Goal: Transaction & Acquisition: Purchase product/service

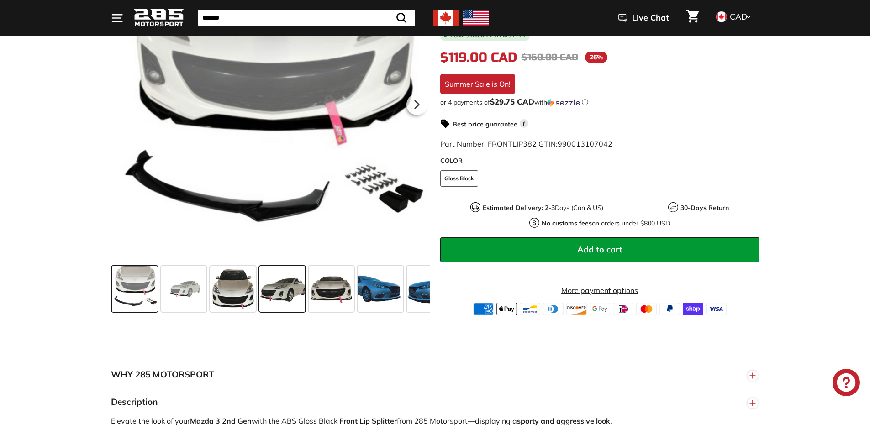
scroll to position [228, 0]
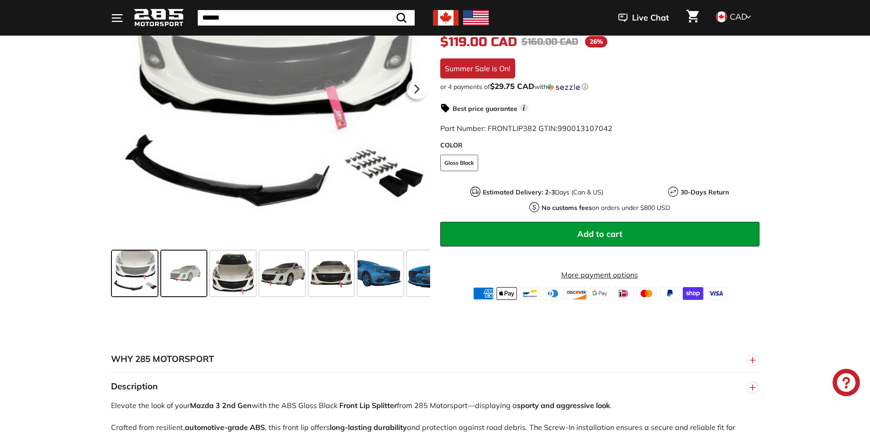
click at [185, 274] on span at bounding box center [184, 274] width 46 height 46
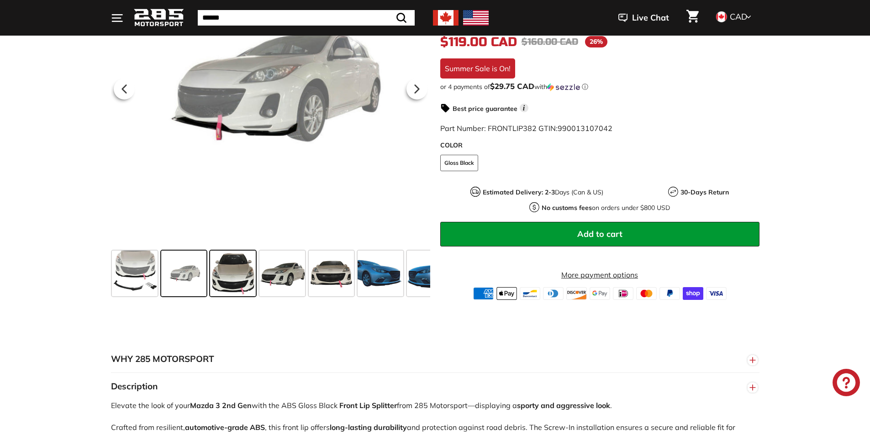
click at [232, 273] on span at bounding box center [233, 274] width 46 height 46
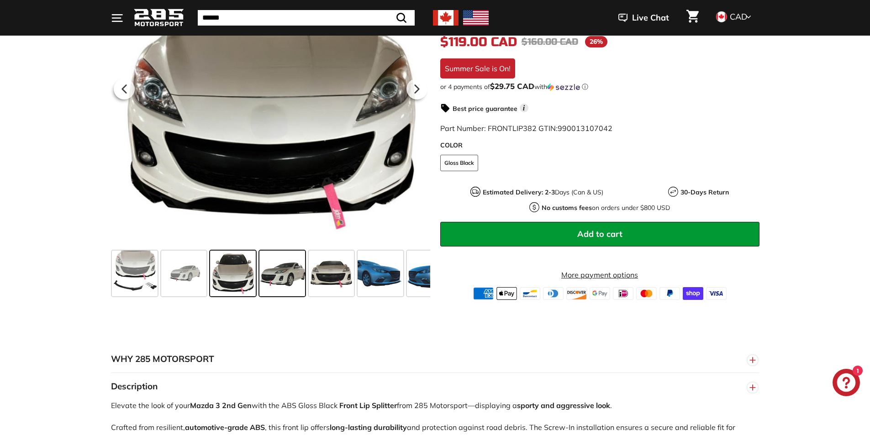
click at [296, 272] on span at bounding box center [282, 274] width 46 height 46
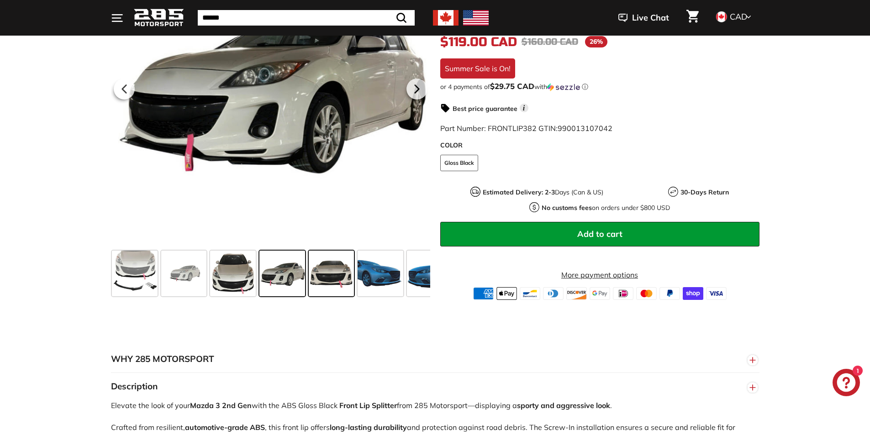
drag, startPoint x: 338, startPoint y: 276, endPoint x: 343, endPoint y: 279, distance: 4.9
click at [339, 276] on span at bounding box center [332, 274] width 46 height 46
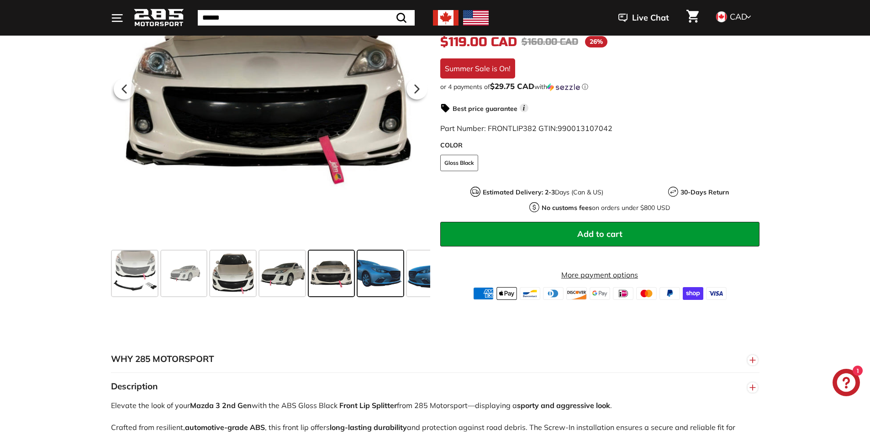
click at [379, 281] on span at bounding box center [381, 274] width 46 height 46
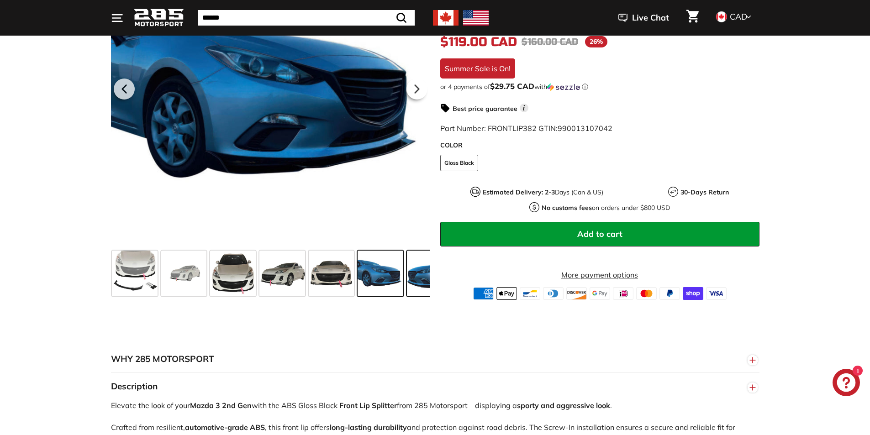
click at [410, 278] on span at bounding box center [430, 274] width 46 height 46
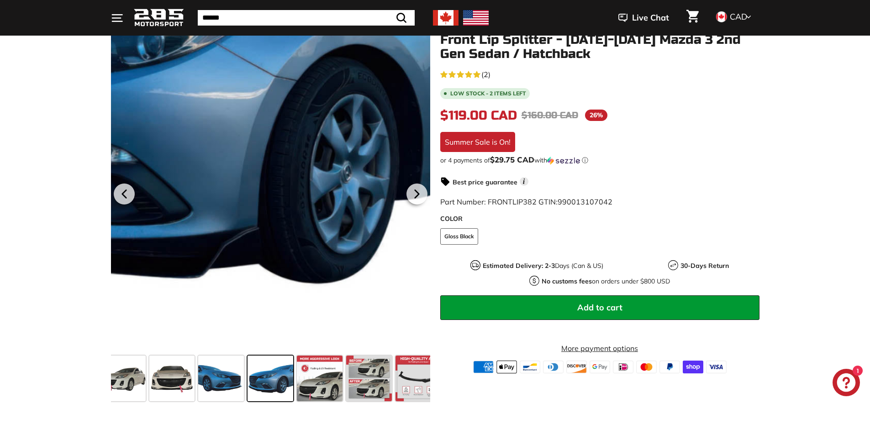
scroll to position [46, 0]
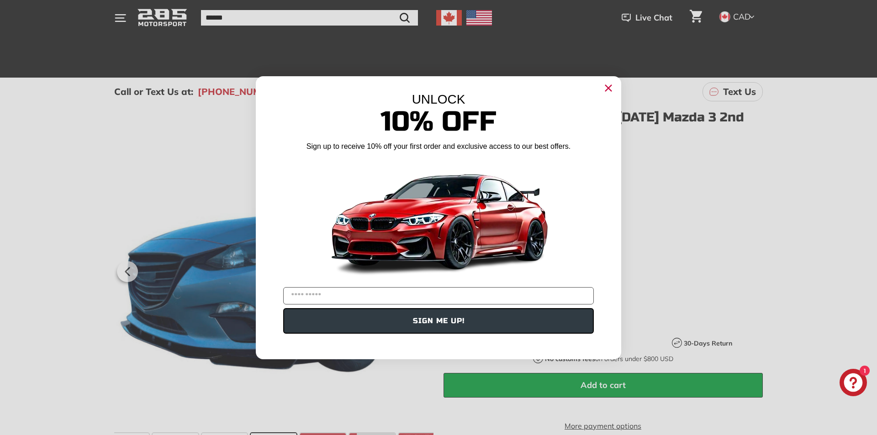
drag, startPoint x: 497, startPoint y: 194, endPoint x: 439, endPoint y: 190, distance: 57.6
click at [473, 191] on img "POPUP Form" at bounding box center [438, 219] width 228 height 128
click at [613, 82] on circle "Close dialog" at bounding box center [609, 88] width 14 height 14
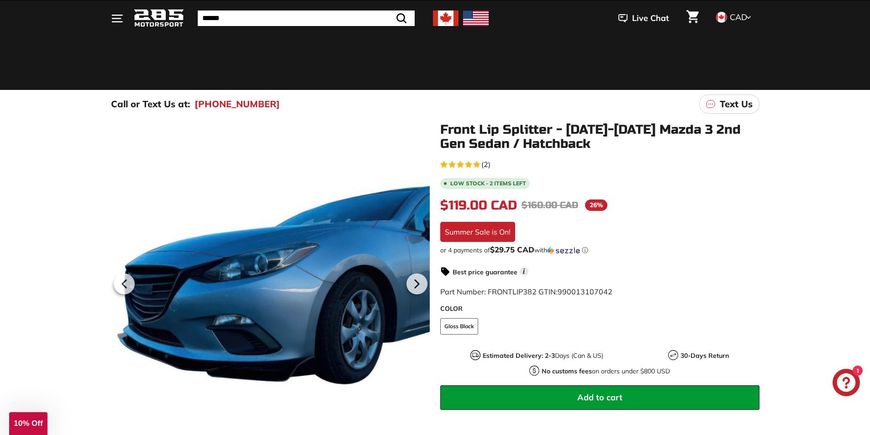
scroll to position [0, 0]
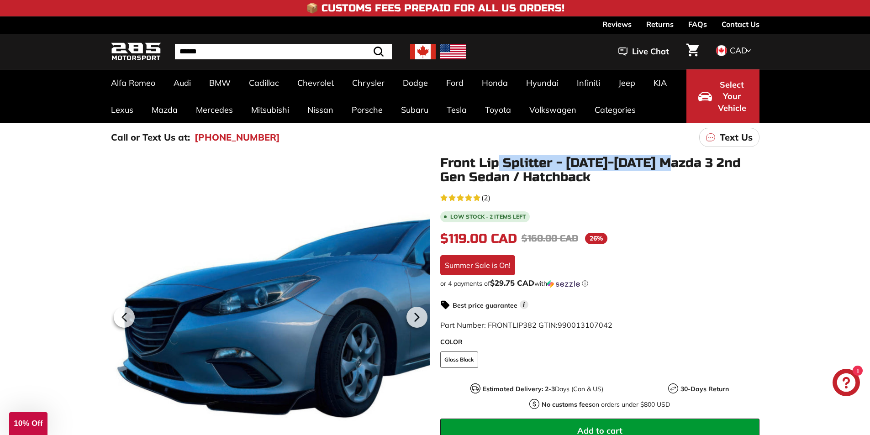
drag, startPoint x: 496, startPoint y: 166, endPoint x: 674, endPoint y: 161, distance: 178.7
click at [679, 161] on h1 "Front Lip Splitter - [DATE]-[DATE] Mazda 3 2nd Gen Sedan / Hatchback" at bounding box center [599, 170] width 319 height 28
click at [618, 160] on h1 "Front Lip Splitter - [DATE]-[DATE] Mazda 3 2nd Gen Sedan / Hatchback" at bounding box center [599, 170] width 319 height 28
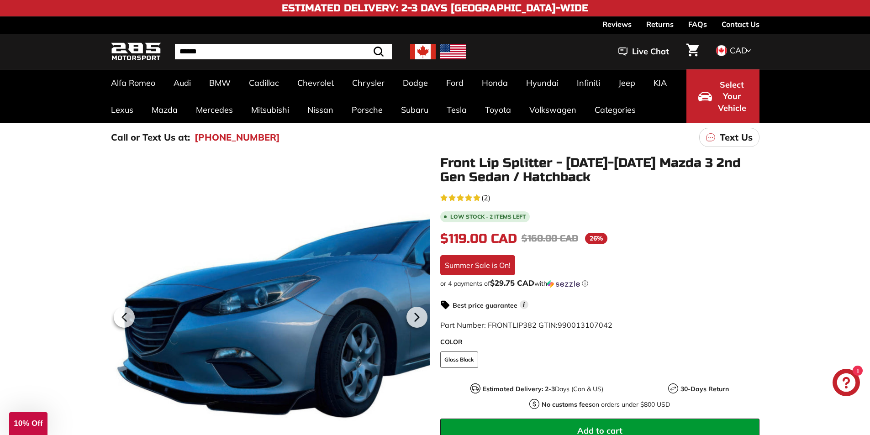
click at [421, 50] on img at bounding box center [423, 52] width 26 height 16
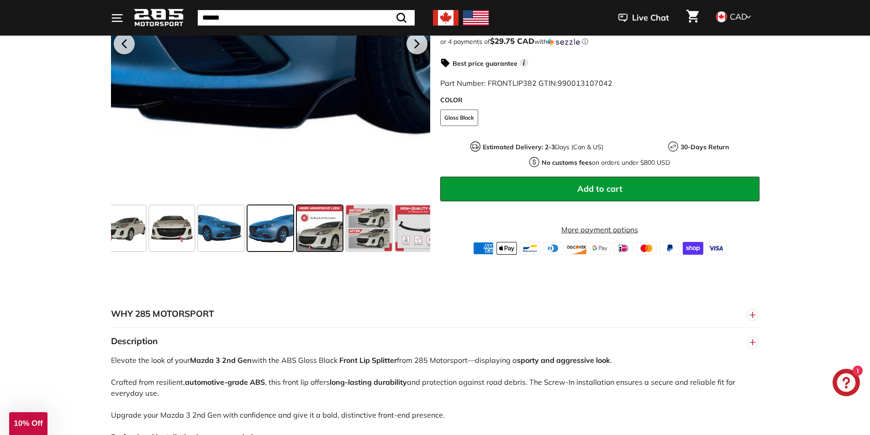
scroll to position [274, 0]
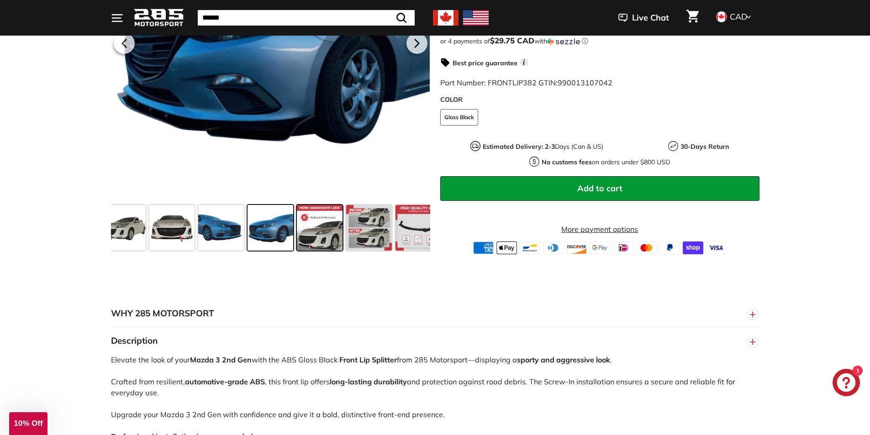
click at [321, 238] on span at bounding box center [320, 228] width 46 height 46
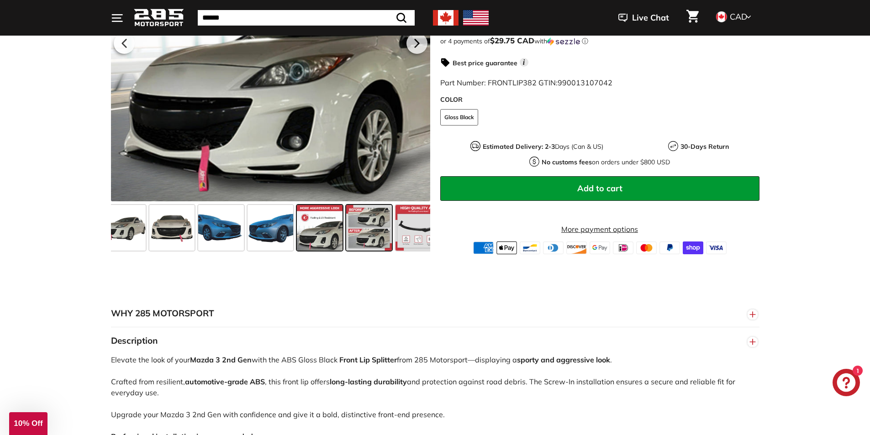
click at [368, 232] on span at bounding box center [369, 228] width 46 height 46
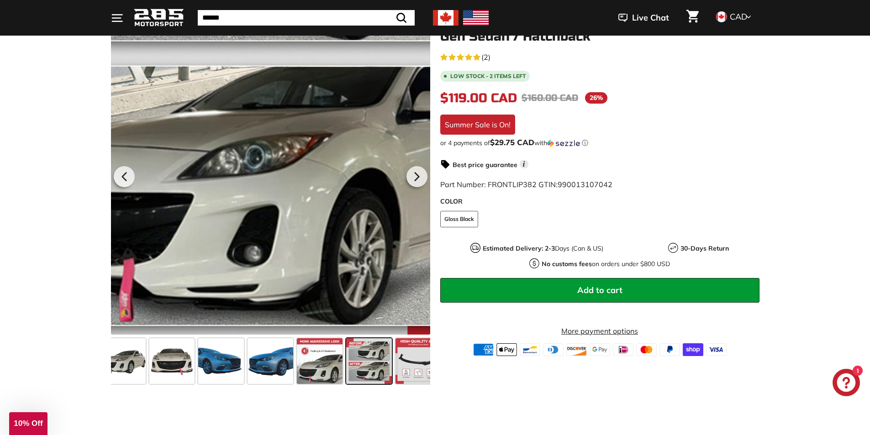
scroll to position [91, 0]
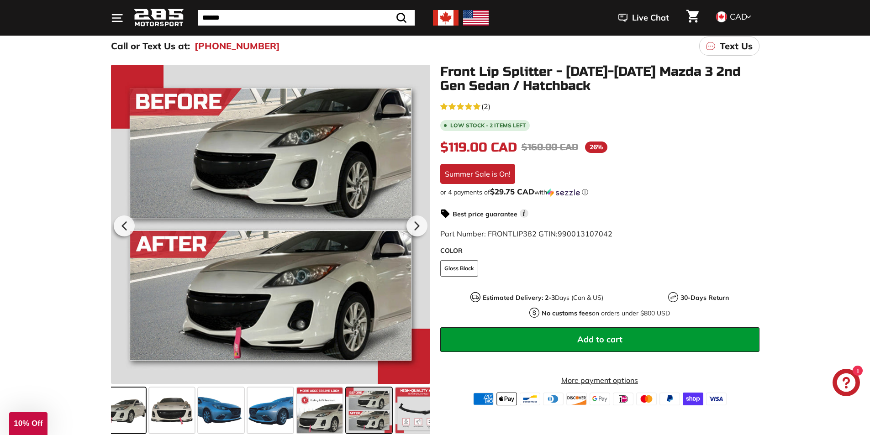
click at [120, 412] on span at bounding box center [123, 411] width 46 height 46
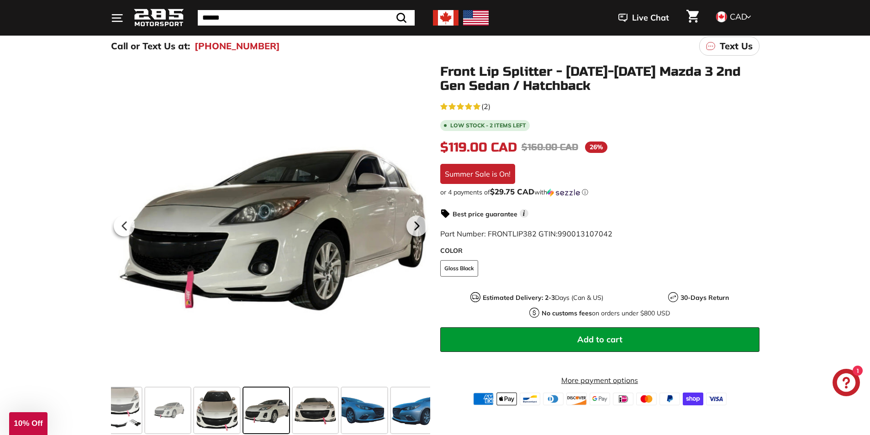
scroll to position [0, 12]
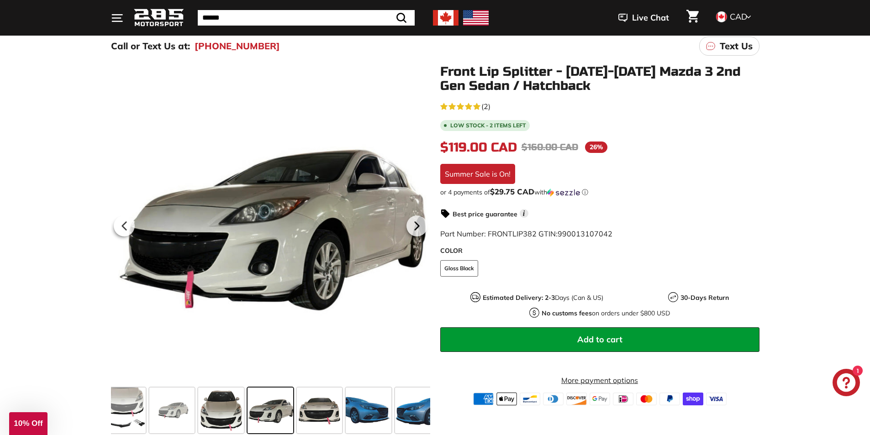
click at [266, 396] on span at bounding box center [271, 411] width 46 height 46
click at [335, 414] on span at bounding box center [320, 411] width 46 height 46
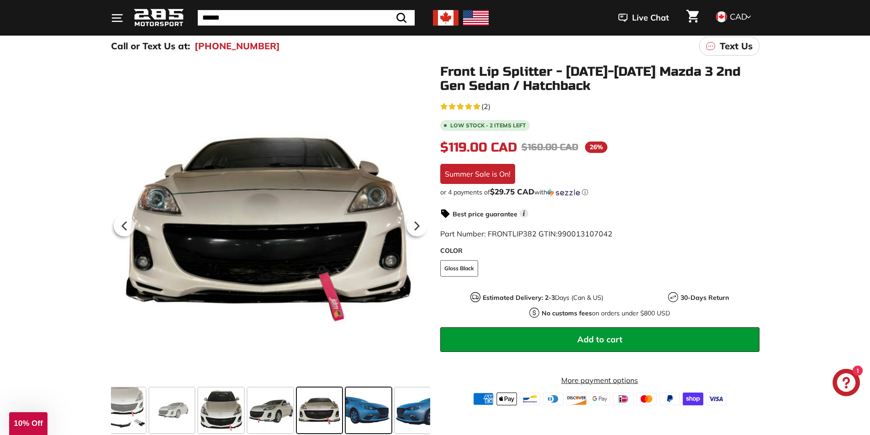
click at [383, 419] on span at bounding box center [369, 411] width 46 height 46
